Goal: Browse casually

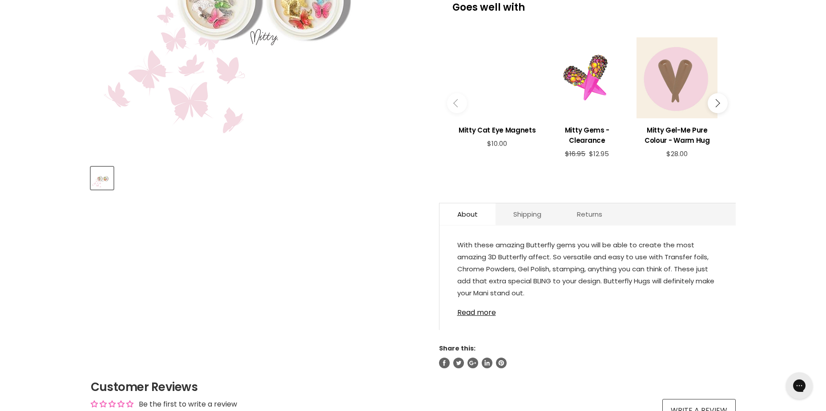
scroll to position [311, 0]
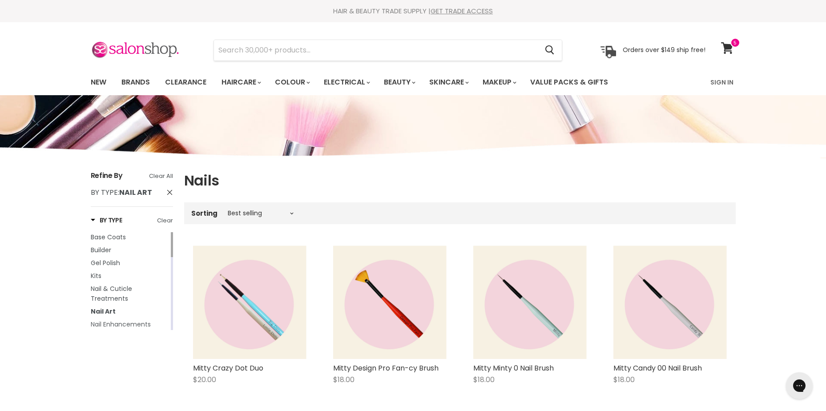
click at [136, 323] on span "Nail Enhancements" at bounding box center [121, 324] width 60 height 9
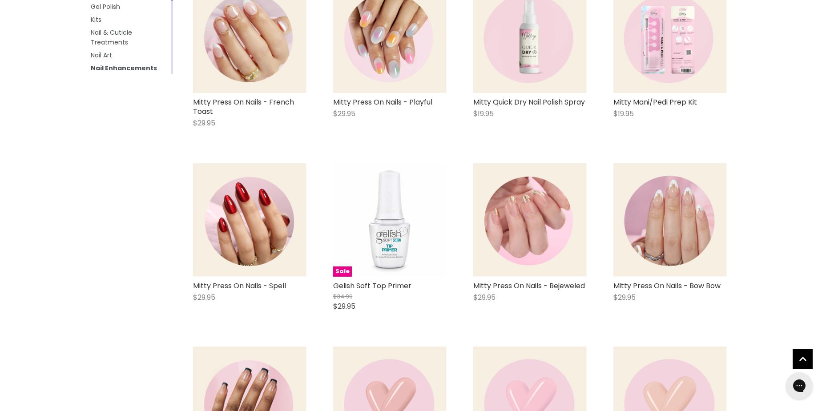
scroll to position [267, 0]
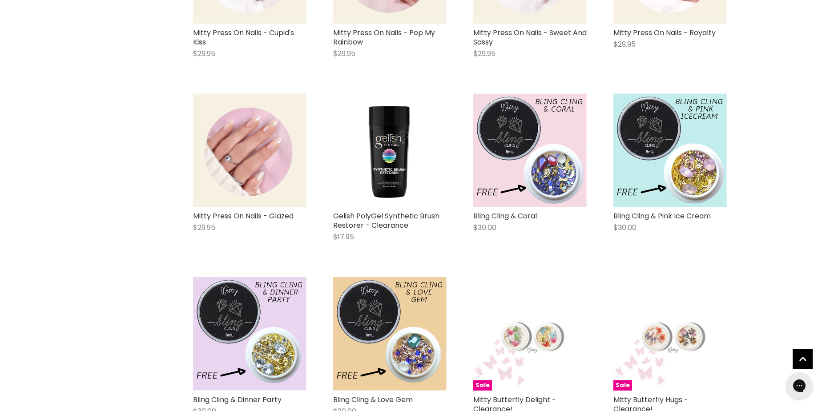
scroll to position [3648, 0]
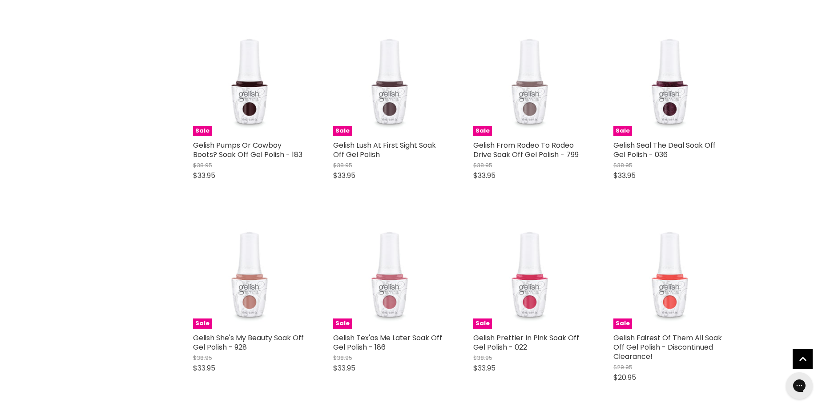
scroll to position [6362, 0]
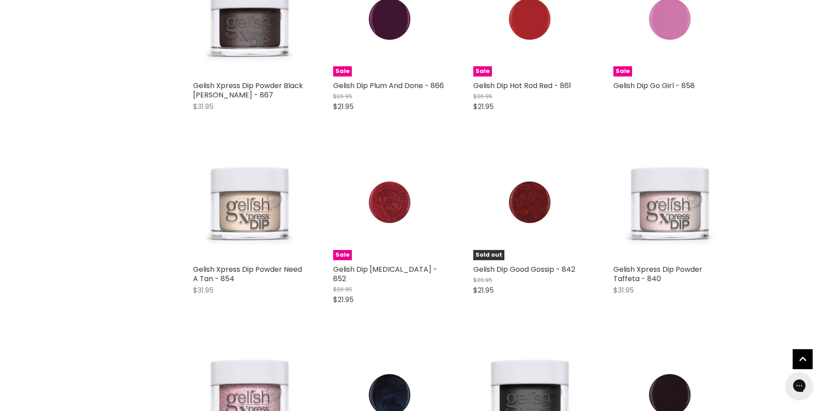
scroll to position [8986, 0]
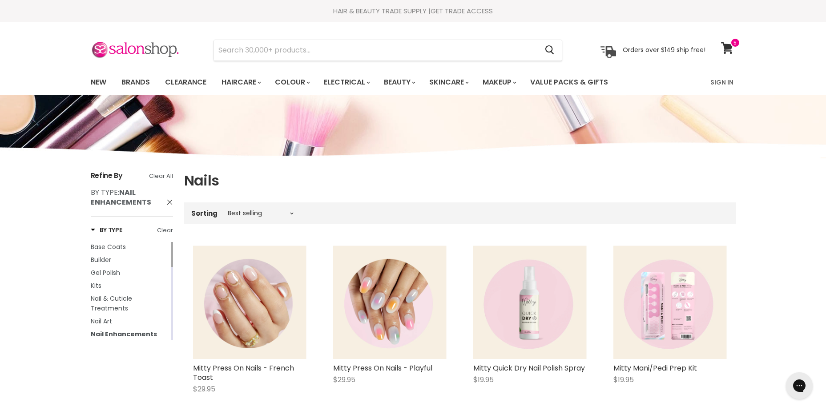
click at [168, 203] on span "By Type: Nail Enhancements" at bounding box center [169, 201] width 7 height 7
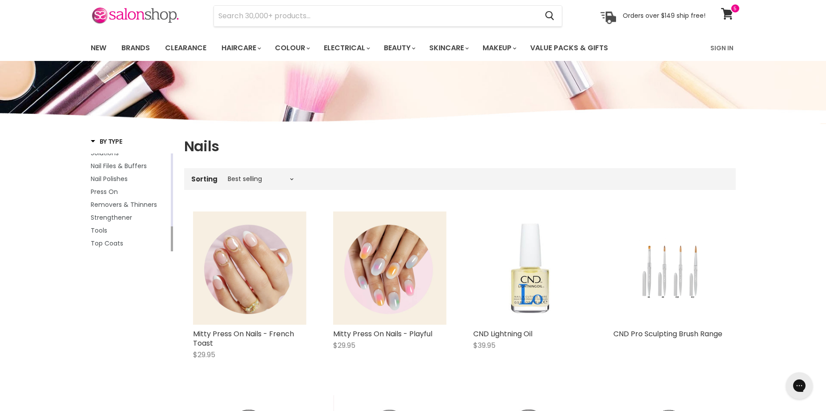
scroll to position [44, 0]
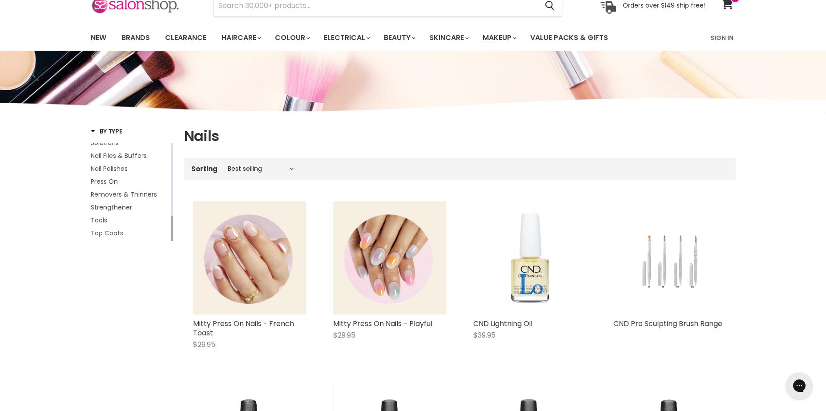
click at [116, 229] on span "Top Coats" at bounding box center [107, 233] width 32 height 9
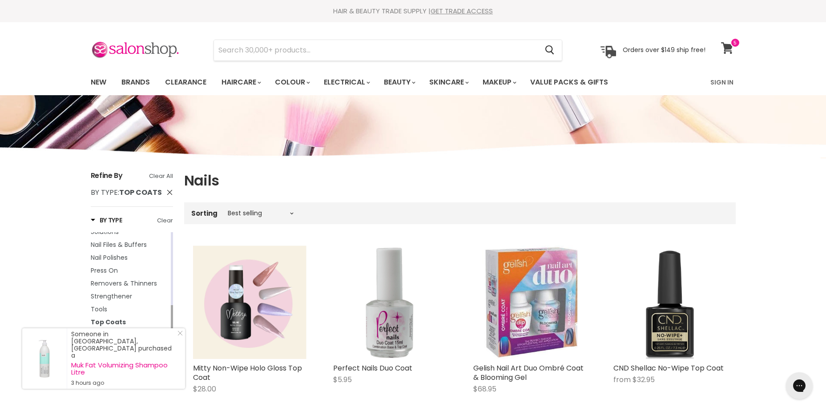
click at [730, 50] on icon at bounding box center [727, 48] width 12 height 12
